Goal: Task Accomplishment & Management: Complete application form

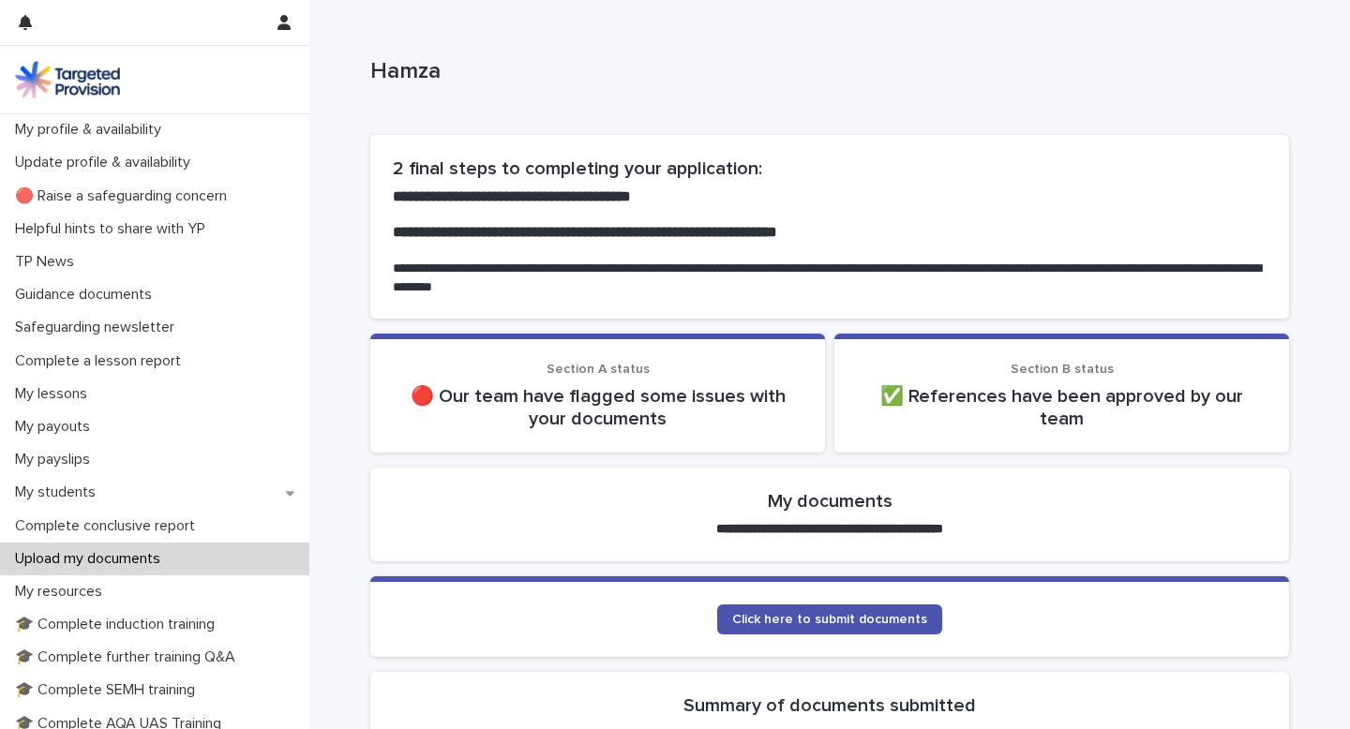
click at [92, 79] on img at bounding box center [67, 79] width 105 height 37
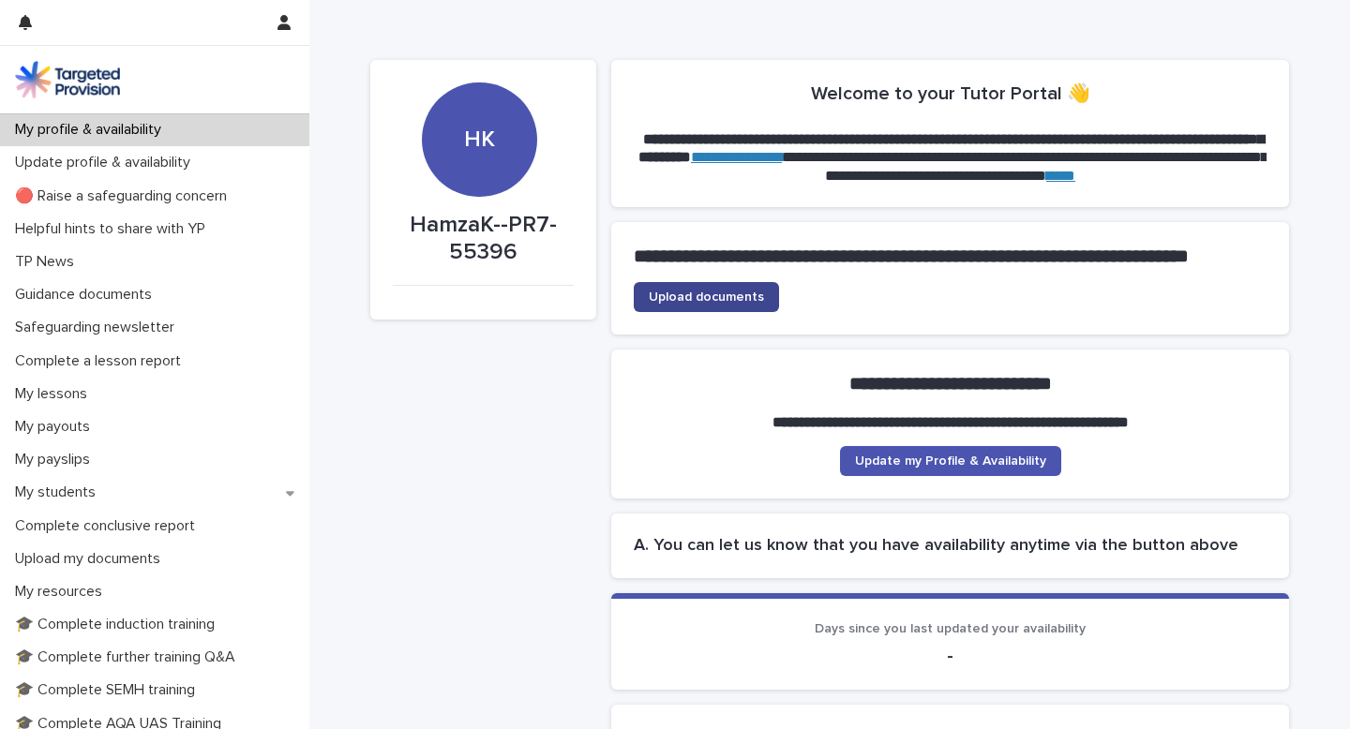
click at [749, 304] on span "Upload documents" at bounding box center [706, 297] width 115 height 13
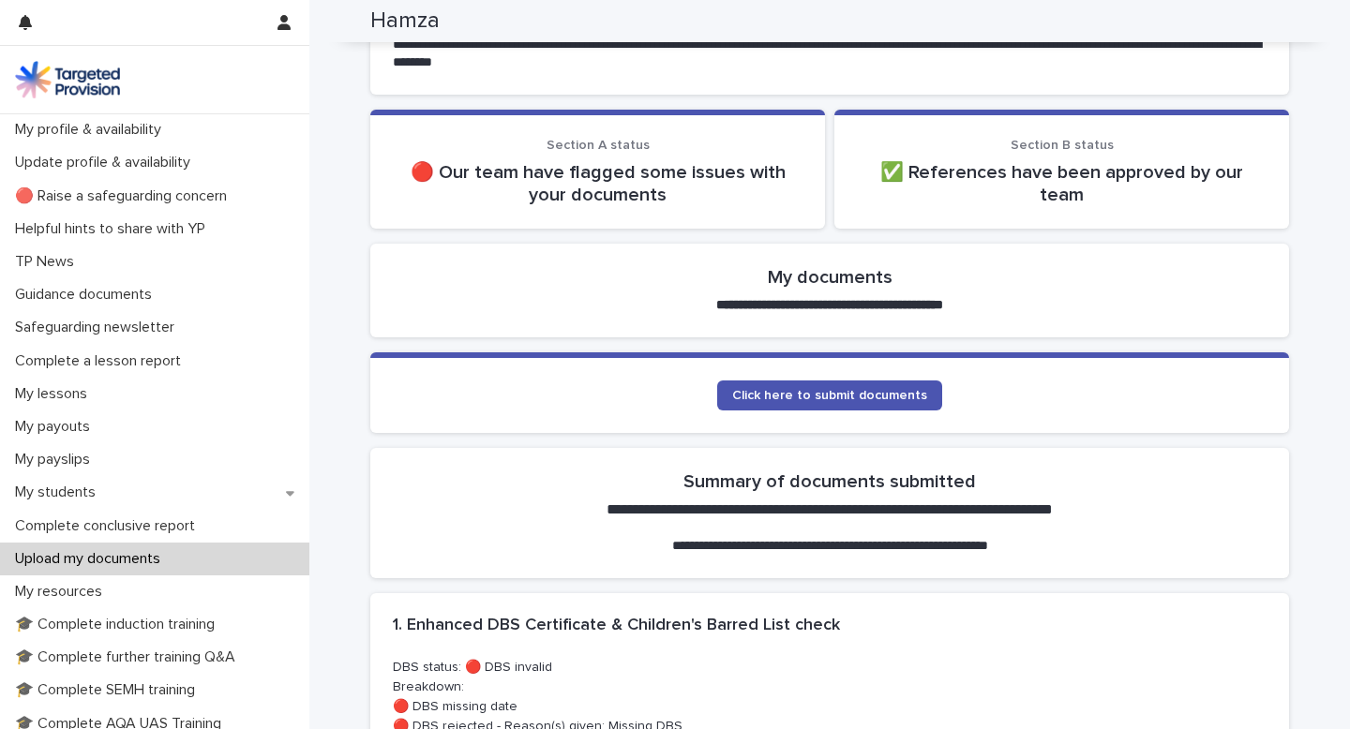
scroll to position [232, 0]
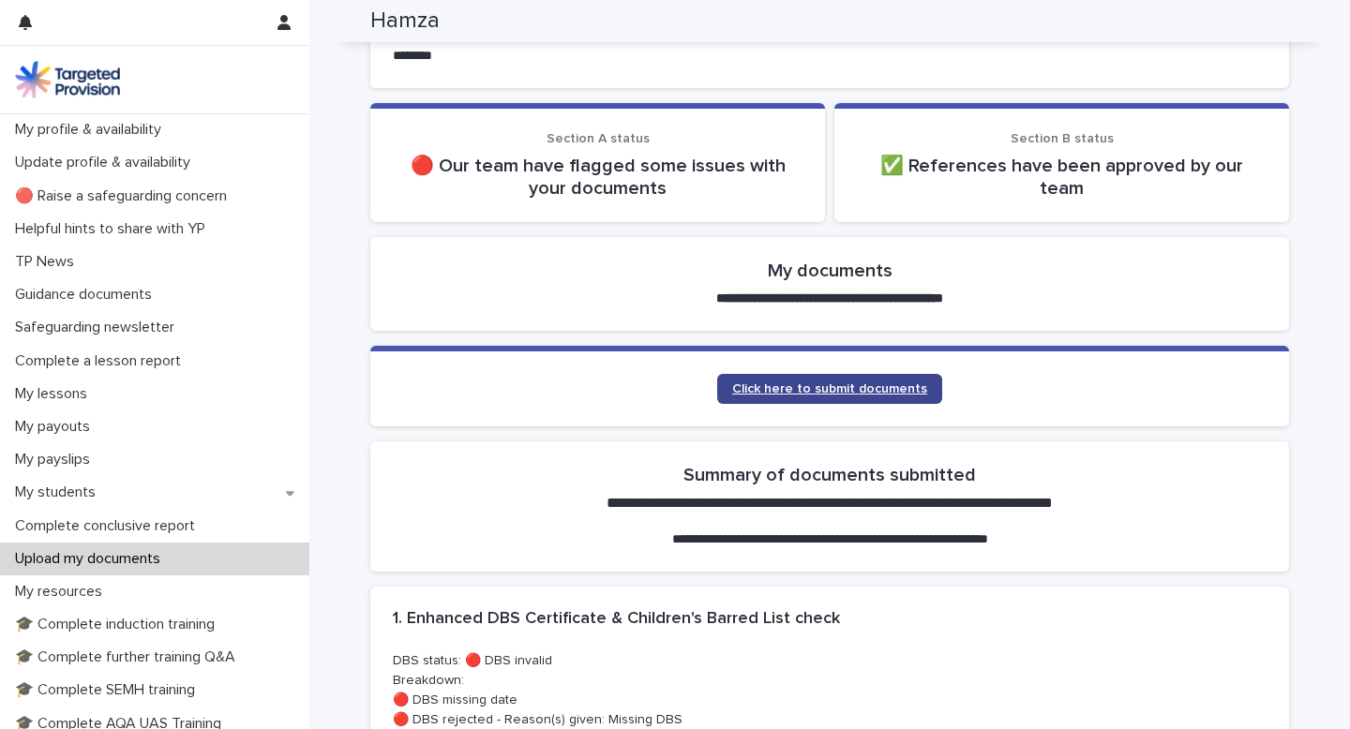
click at [780, 379] on link "Click here to submit documents" at bounding box center [829, 389] width 225 height 30
